Goal: Task Accomplishment & Management: Use online tool/utility

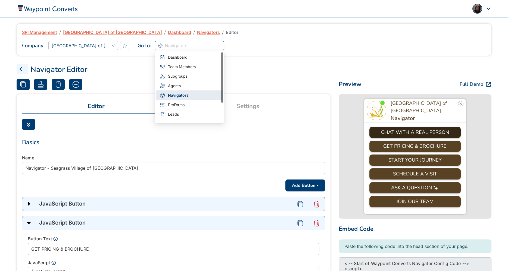
click at [199, 47] on span "Navigators" at bounding box center [189, 46] width 63 height 8
click at [182, 102] on span "ProForms" at bounding box center [176, 105] width 17 height 6
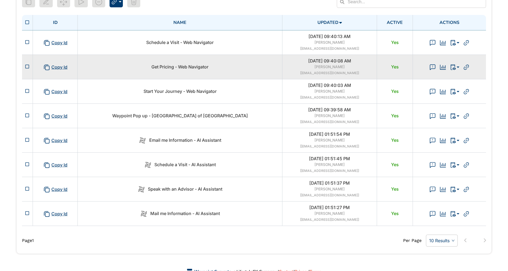
scroll to position [105, 0]
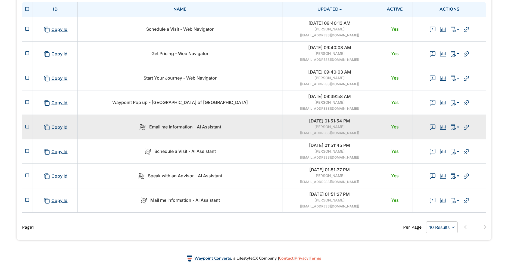
click at [238, 131] on td "Email me Information - AI Assistant" at bounding box center [180, 127] width 205 height 24
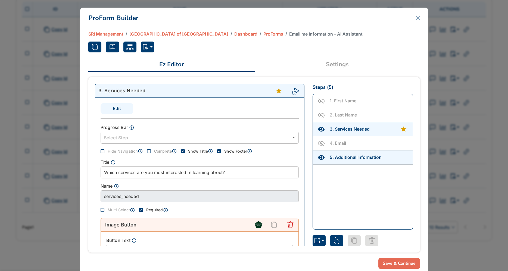
click at [340, 64] on link "Settings" at bounding box center [337, 64] width 165 height 13
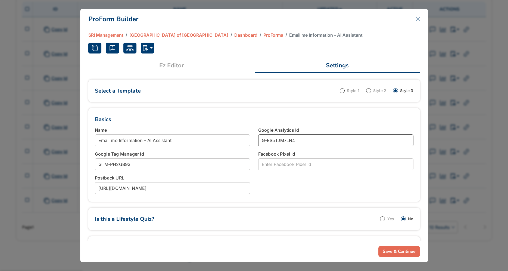
drag, startPoint x: 322, startPoint y: 140, endPoint x: 191, endPoint y: 138, distance: 131.1
click at [191, 138] on div "Name Email me Information - AI Assistant Google Analytics Id G-ES5TJM7LN4 Googl…" at bounding box center [254, 161] width 327 height 69
click at [392, 255] on button "Save & Continue" at bounding box center [400, 251] width 42 height 11
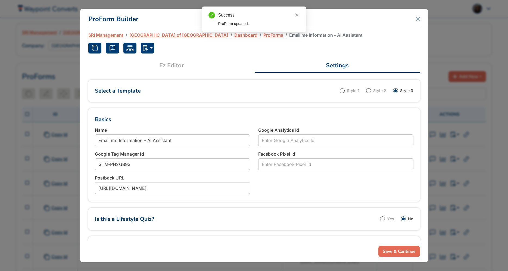
click at [262, 32] on div "Success ProForm updated." at bounding box center [254, 20] width 104 height 26
click at [264, 37] on link "ProForms" at bounding box center [274, 35] width 20 height 7
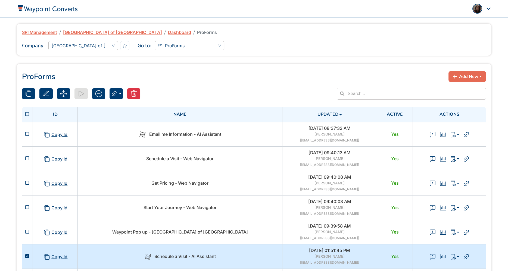
click at [245, 261] on td "Schedule a Visit - AI Assistant" at bounding box center [180, 256] width 205 height 24
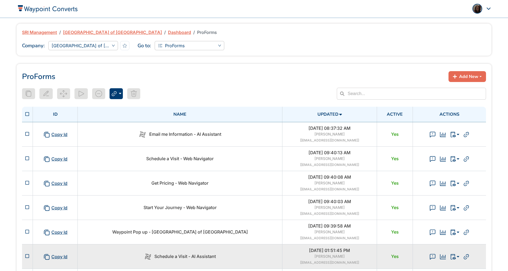
click at [245, 261] on td "Schedule a Visit - AI Assistant" at bounding box center [180, 256] width 205 height 24
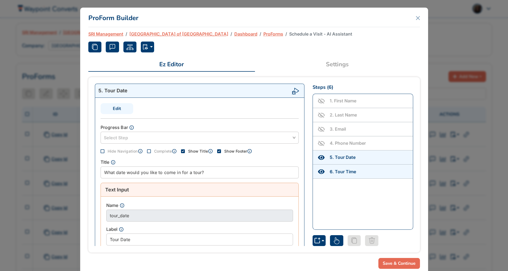
click at [346, 63] on link "Settings" at bounding box center [337, 64] width 165 height 13
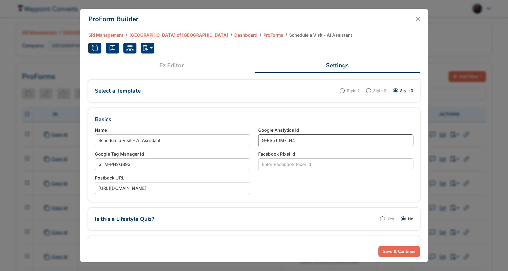
drag, startPoint x: 309, startPoint y: 143, endPoint x: 243, endPoint y: 136, distance: 66.9
click at [242, 136] on div "Name Schedule a Visit - AI Assistant Google Analytics Id G-ES5TJM7LN4 Google Ta…" at bounding box center [254, 161] width 327 height 69
click at [396, 251] on button "Save & Continue" at bounding box center [400, 251] width 42 height 11
click at [255, 32] on div "Success ProForm updated." at bounding box center [254, 20] width 104 height 26
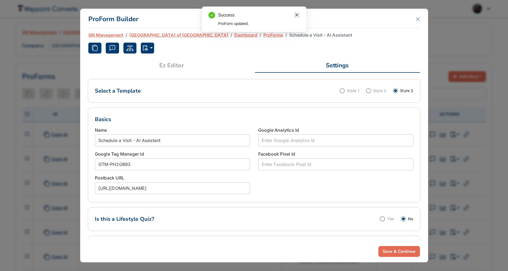
click at [298, 14] on icon "close" at bounding box center [297, 15] width 4 height 4
click at [264, 35] on link "ProForms" at bounding box center [274, 35] width 20 height 7
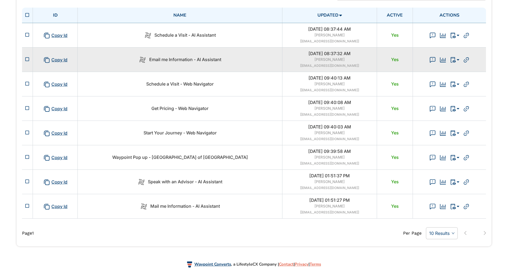
scroll to position [102, 0]
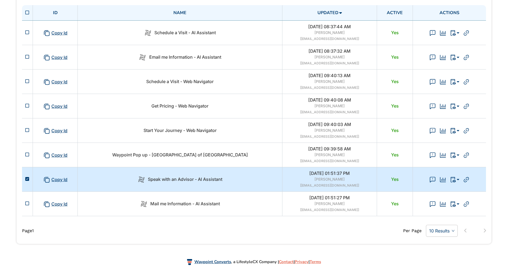
click at [241, 181] on div "Speak with an Advisor - AI Assistant" at bounding box center [180, 179] width 198 height 7
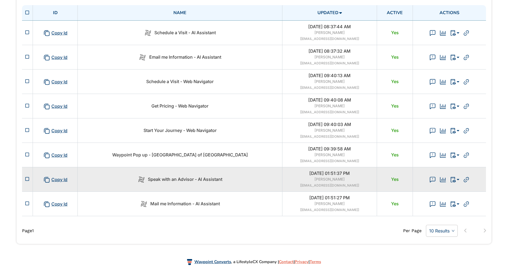
click at [241, 181] on div "Speak with an Advisor - AI Assistant" at bounding box center [180, 179] width 198 height 7
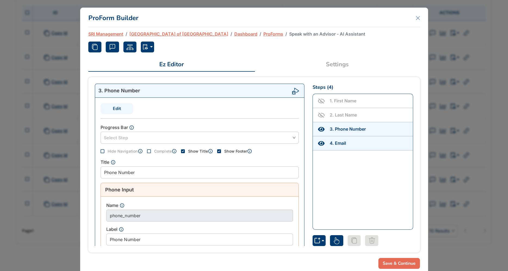
click at [333, 66] on link "Settings" at bounding box center [337, 64] width 165 height 13
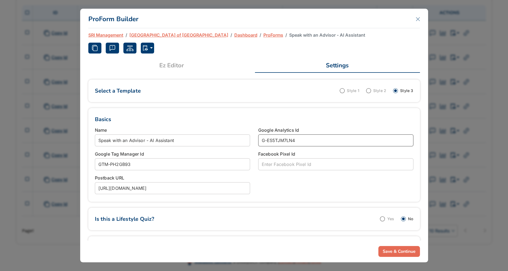
drag, startPoint x: 304, startPoint y: 144, endPoint x: 233, endPoint y: 138, distance: 71.2
click at [233, 138] on div "Name Speak with an Advisor - AI Assistant Google Analytics Id G-ES5TJM7LN4 Goog…" at bounding box center [254, 161] width 327 height 69
click at [391, 253] on button "Save & Continue" at bounding box center [400, 251] width 42 height 11
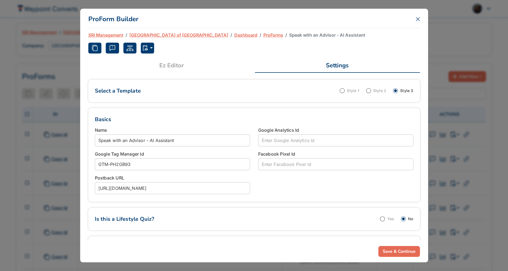
click at [417, 19] on icon "Close" at bounding box center [418, 19] width 4 height 4
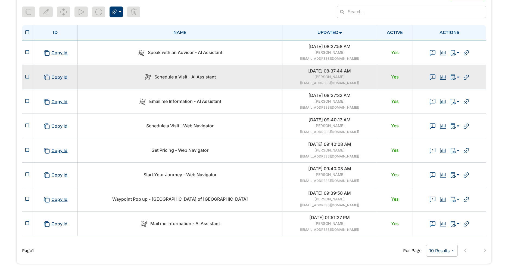
scroll to position [86, 0]
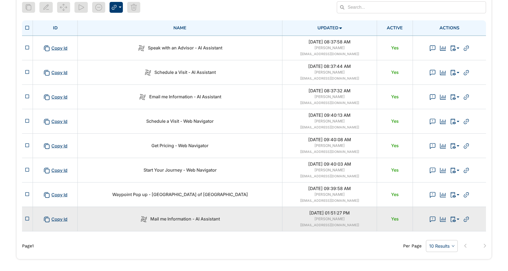
click at [231, 222] on div "Mail me Information - AI Assistant" at bounding box center [180, 219] width 198 height 7
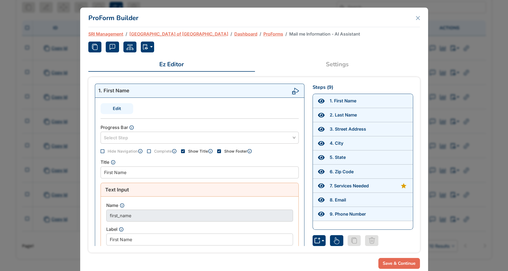
click at [340, 58] on link "Settings" at bounding box center [337, 64] width 165 height 13
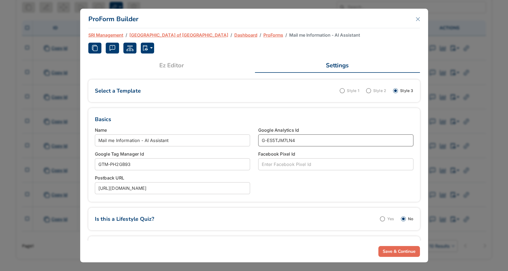
drag, startPoint x: 329, startPoint y: 138, endPoint x: 154, endPoint y: 149, distance: 176.0
click at [154, 149] on div "Name Mail me Information - AI Assistant Google Analytics Id G-ES5TJM7LN4 Google…" at bounding box center [254, 161] width 327 height 69
type input "G"
click at [389, 249] on button "Save & Continue" at bounding box center [400, 251] width 42 height 11
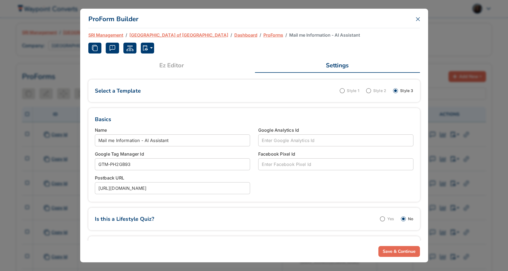
click at [417, 19] on icon "Close" at bounding box center [418, 19] width 4 height 4
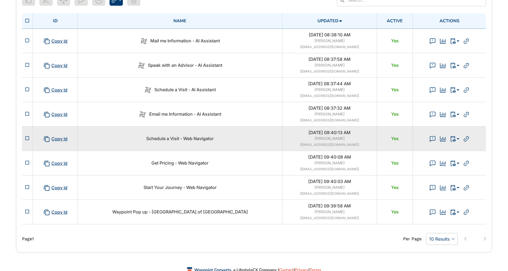
scroll to position [105, 0]
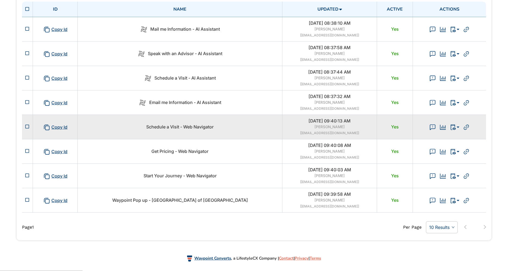
click at [248, 134] on td "Schedule a Visit - Web Navigator" at bounding box center [180, 127] width 205 height 24
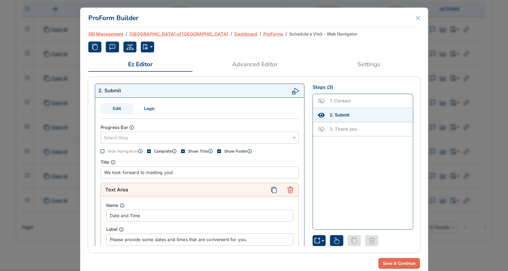
click at [365, 68] on link "Settings" at bounding box center [369, 64] width 102 height 13
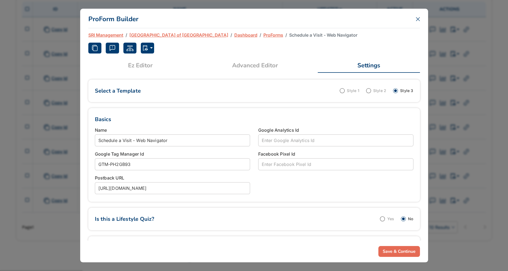
drag, startPoint x: 417, startPoint y: 18, endPoint x: 416, endPoint y: 21, distance: 2.8
click at [417, 19] on icon "Close" at bounding box center [418, 19] width 4 height 4
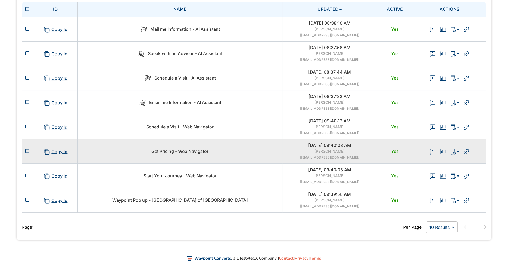
click at [253, 159] on td "Get Pricing - Web Navigator" at bounding box center [180, 151] width 205 height 24
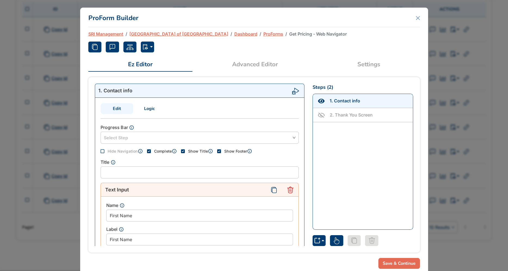
click at [373, 63] on link "Settings" at bounding box center [369, 64] width 102 height 13
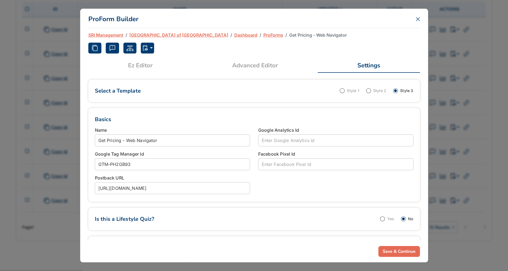
click at [419, 18] on icon "Close" at bounding box center [418, 19] width 4 height 4
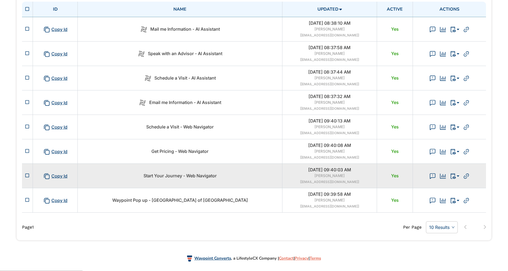
click at [234, 178] on div "Start Your Journey - Web Navigator" at bounding box center [180, 176] width 198 height 6
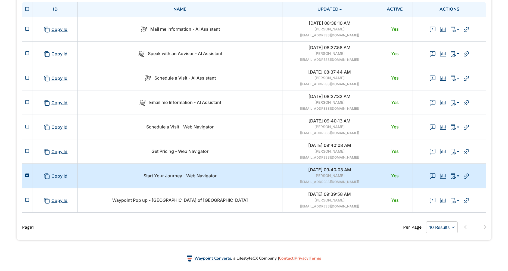
click at [234, 178] on div "Start Your Journey - Web Navigator" at bounding box center [180, 176] width 198 height 6
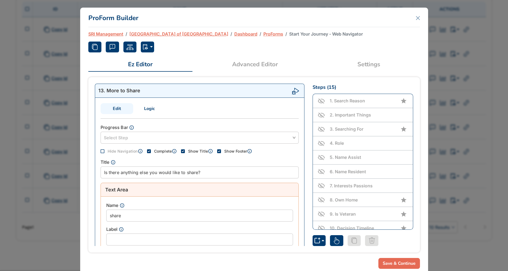
click at [369, 67] on link "Settings" at bounding box center [369, 64] width 102 height 13
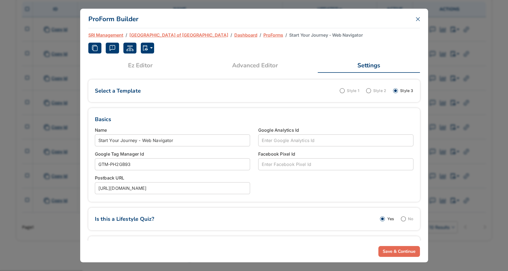
click at [416, 18] on icon "Close" at bounding box center [417, 18] width 3 height 3
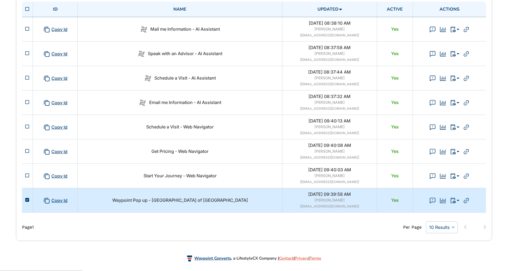
click at [247, 196] on td "Waypoint Pop up - Seagrass Village of Panama City Beach" at bounding box center [180, 200] width 205 height 24
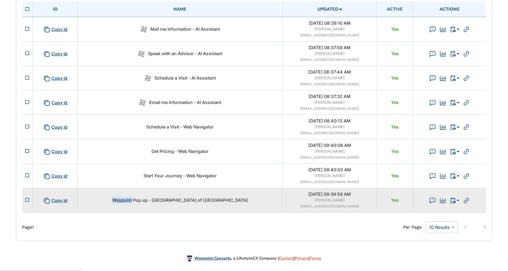
click at [247, 196] on td "Waypoint Pop up - Seagrass Village of Panama City Beach" at bounding box center [180, 200] width 205 height 24
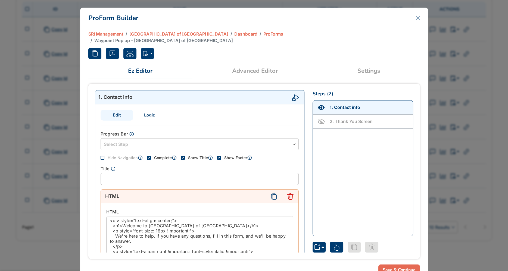
click at [374, 66] on link "Settings" at bounding box center [369, 70] width 102 height 13
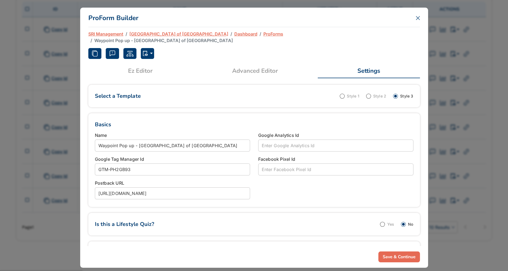
click at [418, 19] on icon "Close" at bounding box center [417, 17] width 3 height 3
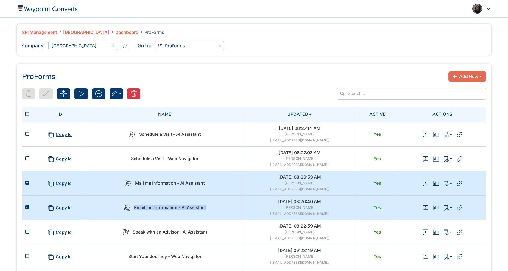
click at [473, 10] on div "Popover trigger" at bounding box center [478, 9] width 10 height 10
click at [471, 29] on span "Admin Panel" at bounding box center [464, 31] width 26 height 7
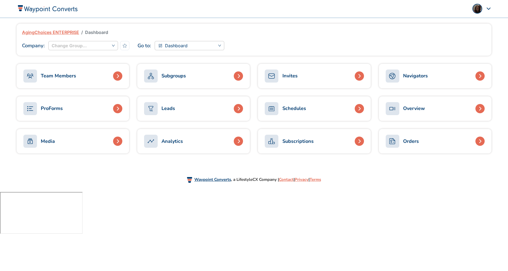
click at [178, 75] on div "Subgroups" at bounding box center [174, 75] width 24 height 7
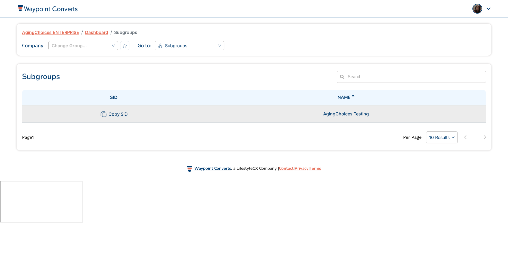
click at [188, 116] on td "Copy SID" at bounding box center [114, 113] width 184 height 17
click at [338, 115] on link "AgingChoices Testing" at bounding box center [346, 113] width 46 height 5
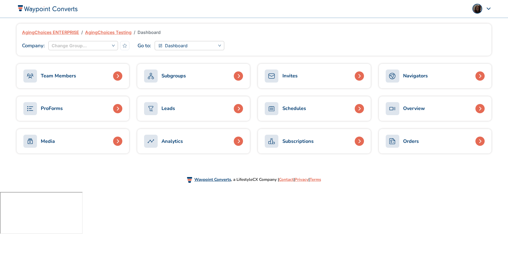
click at [418, 75] on div "Navigators" at bounding box center [415, 75] width 25 height 7
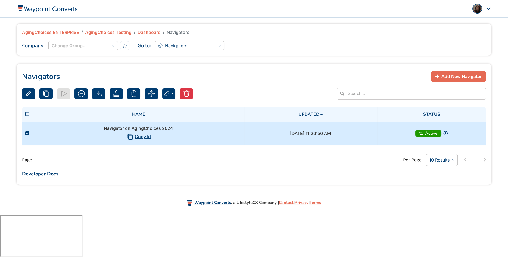
click at [207, 134] on td "Navigator on AgingChoices 2024 Copy Id" at bounding box center [138, 133] width 211 height 23
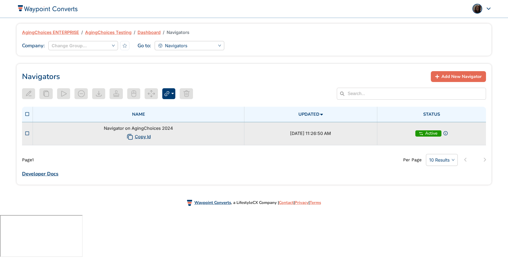
click at [207, 134] on td "Navigator on AgingChoices 2024 Copy Id" at bounding box center [138, 133] width 211 height 23
type input "Navigator on AgingChoices 2024"
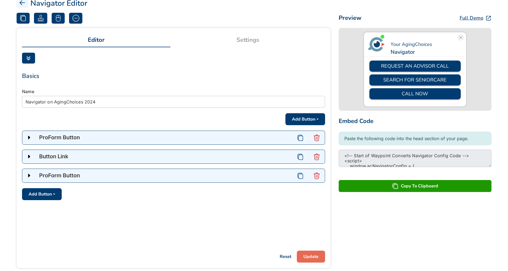
scroll to position [94, 0]
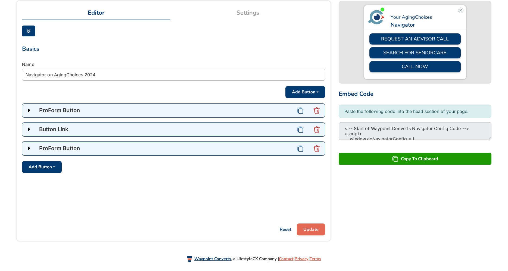
click at [27, 149] on div at bounding box center [28, 148] width 13 height 5
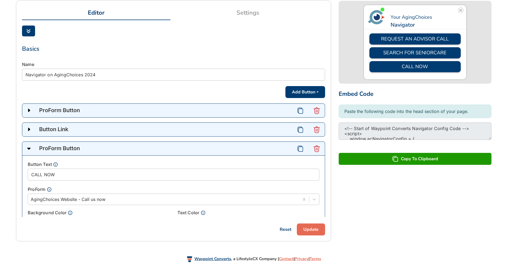
scroll to position [9, 0]
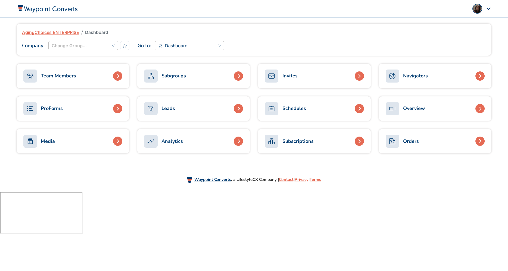
click at [63, 112] on link "ProForms" at bounding box center [73, 109] width 113 height 24
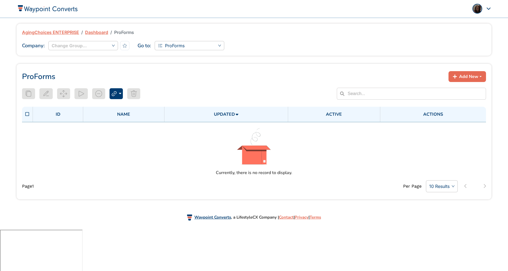
click at [100, 29] on link "Dashboard" at bounding box center [96, 32] width 23 height 7
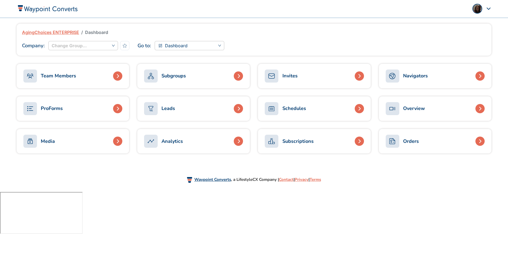
click at [181, 76] on div "Subgroups" at bounding box center [174, 75] width 24 height 7
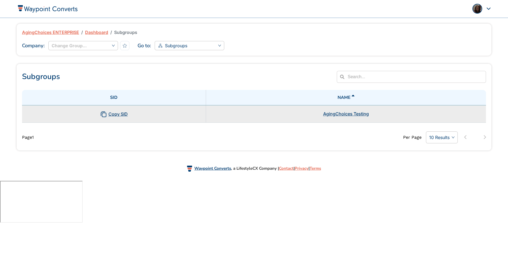
click at [152, 109] on td "Copy SID" at bounding box center [114, 113] width 184 height 17
click at [350, 113] on link "AgingChoices Testing" at bounding box center [346, 113] width 46 height 5
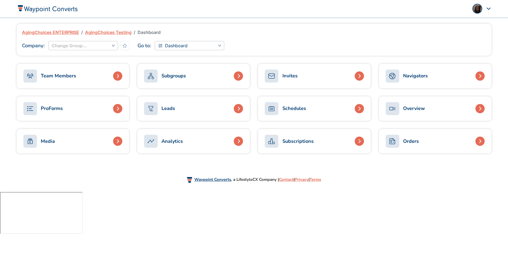
click at [48, 110] on div "ProForms" at bounding box center [52, 108] width 22 height 7
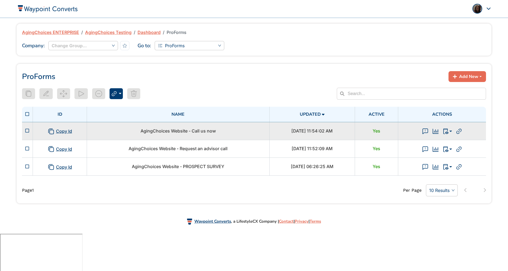
click at [203, 131] on span "AgingChoices Website - Call us now" at bounding box center [178, 130] width 75 height 5
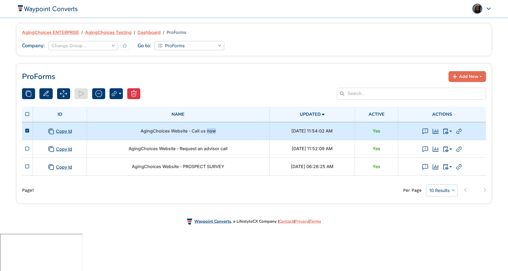
click at [203, 131] on span "AgingChoices Website - Call us now" at bounding box center [178, 130] width 75 height 5
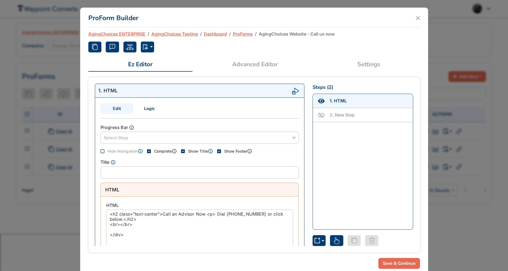
scroll to position [7, 0]
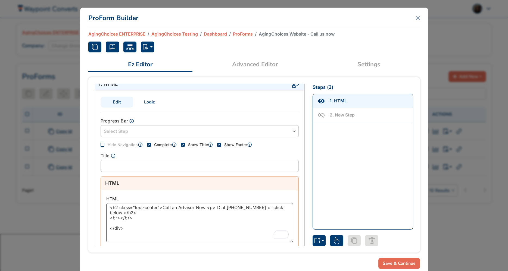
drag, startPoint x: 226, startPoint y: 206, endPoint x: 257, endPoint y: 207, distance: 30.7
click at [257, 207] on textarea "<h2 class="text-center">Call an Advisor Now <p> Dial [PHONE_NUMBER] or click be…" at bounding box center [199, 222] width 187 height 39
paste textarea "490-018"
type textarea "<h2 class="text-center">Call an Advisor Now <p> Dial [PHONE_NUMBER] or click be…"
click at [395, 263] on button "Save & Continue" at bounding box center [400, 263] width 42 height 11
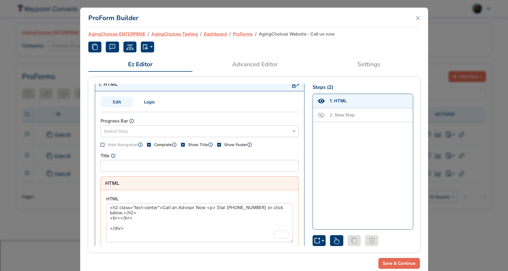
click at [389, 265] on button "Save & Continue" at bounding box center [400, 263] width 42 height 11
click at [418, 17] on icon "Close" at bounding box center [417, 17] width 3 height 3
